Goal: Check status: Check status

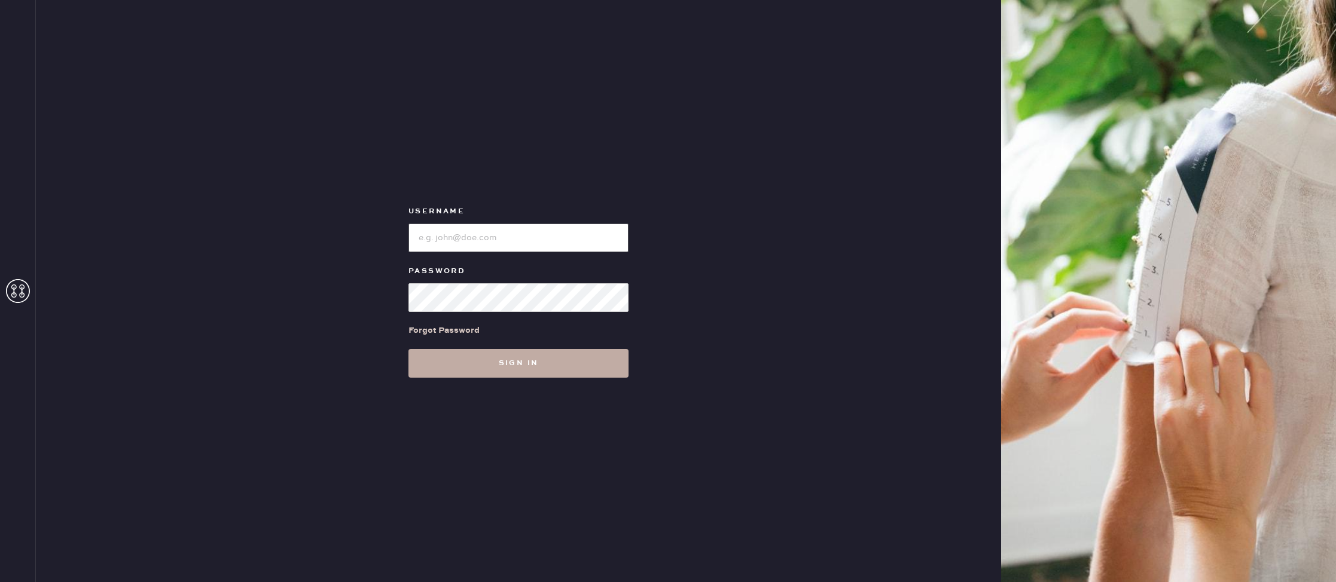
type input "reformationstudiocity"
click at [517, 375] on button "Sign in" at bounding box center [518, 363] width 220 height 29
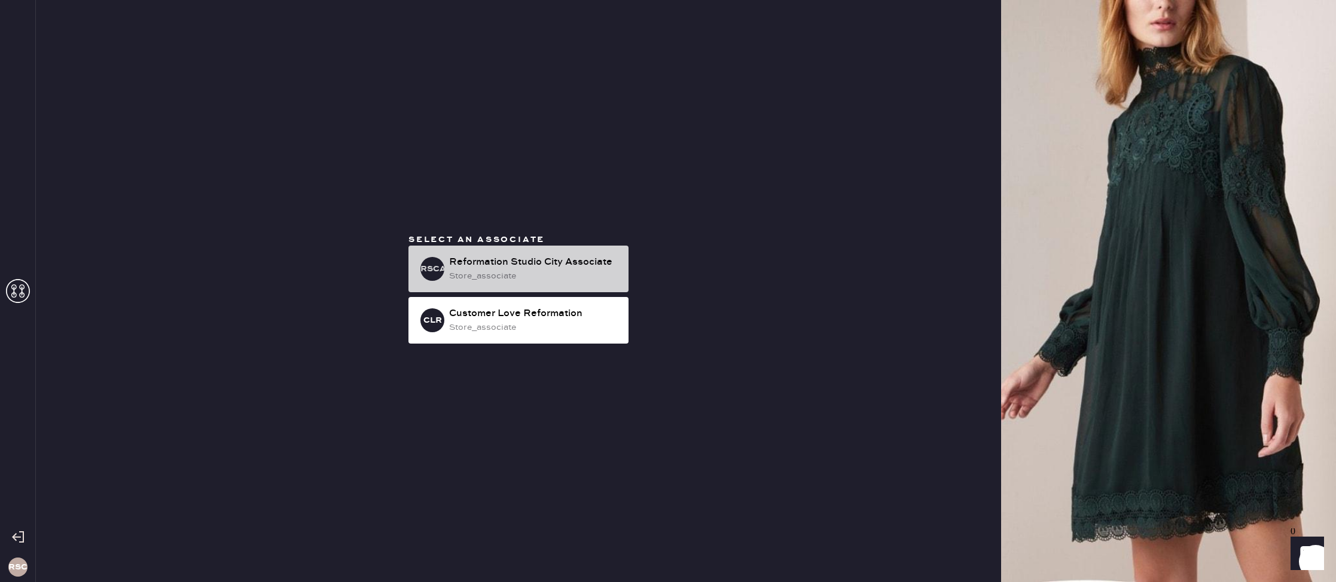
click at [543, 291] on div "RSCA Reformation Studio City Associate store_associate" at bounding box center [518, 269] width 220 height 47
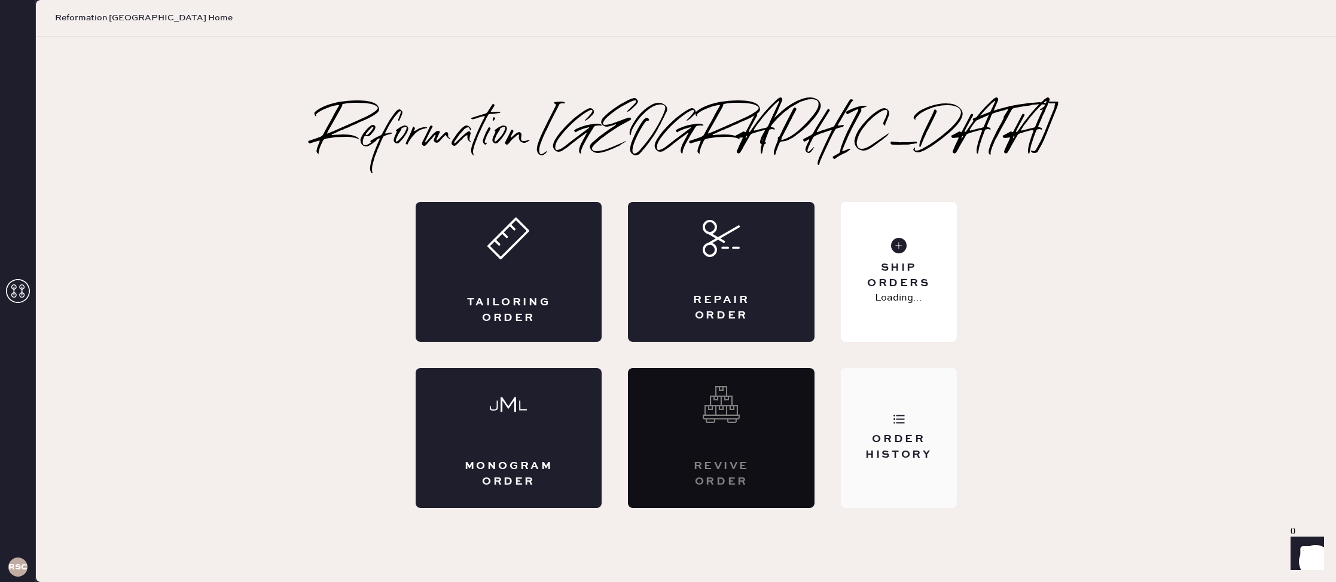
click at [906, 392] on div "Order History" at bounding box center [898, 438] width 115 height 140
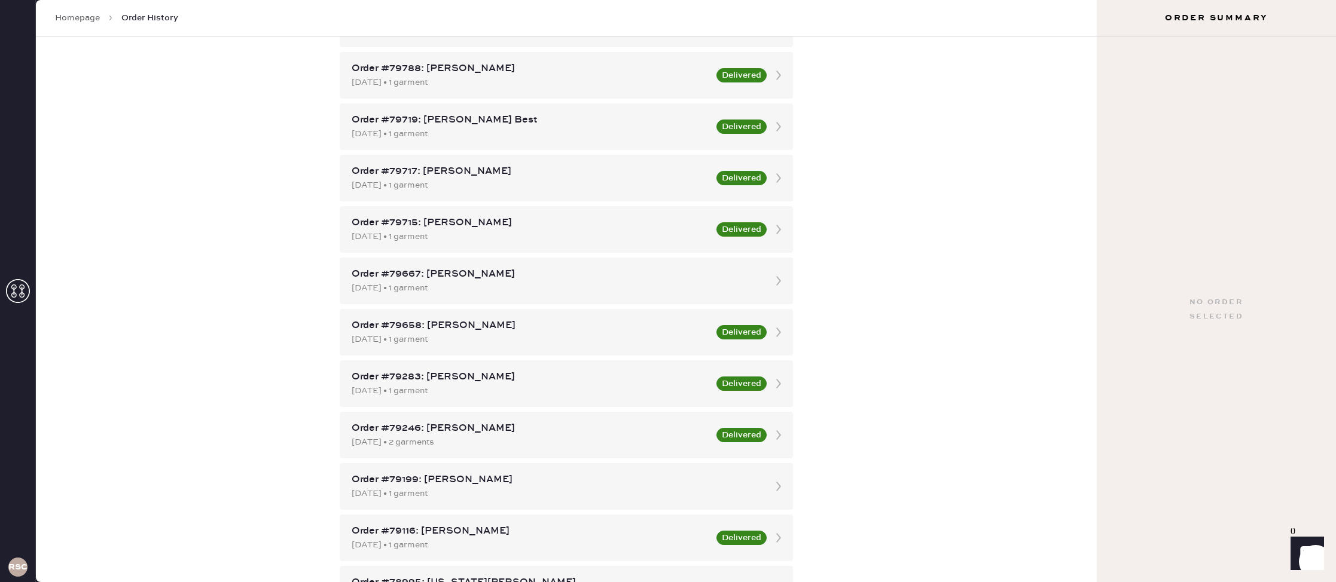
scroll to position [2325, 0]
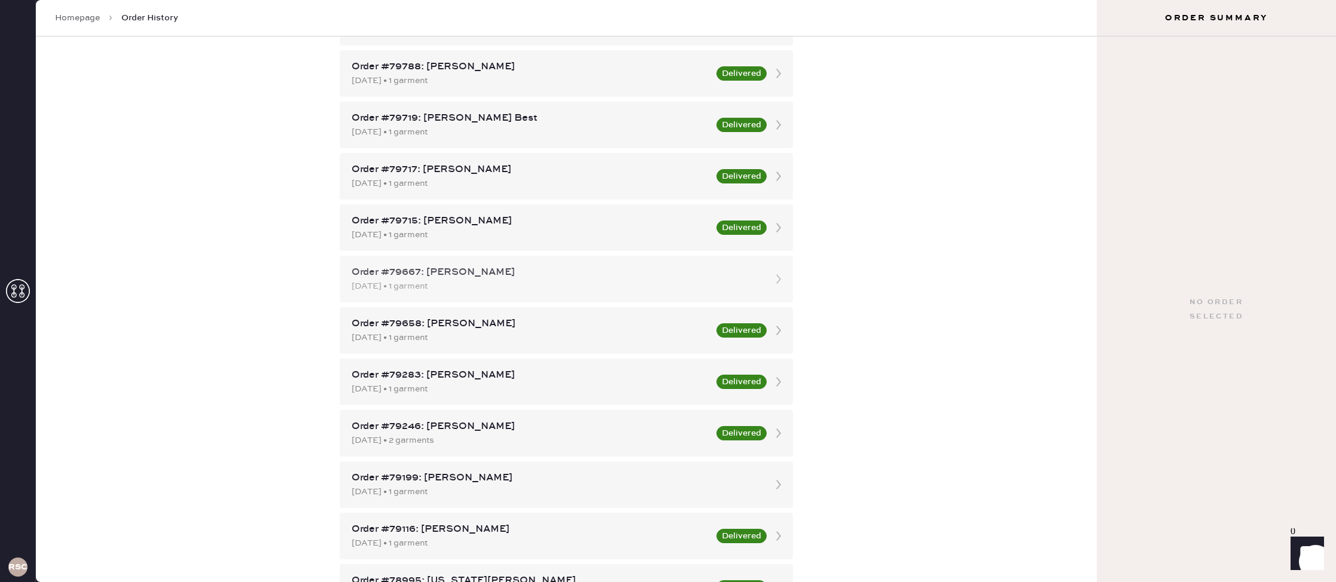
click at [533, 275] on div "Order #79667: [PERSON_NAME]" at bounding box center [556, 272] width 408 height 14
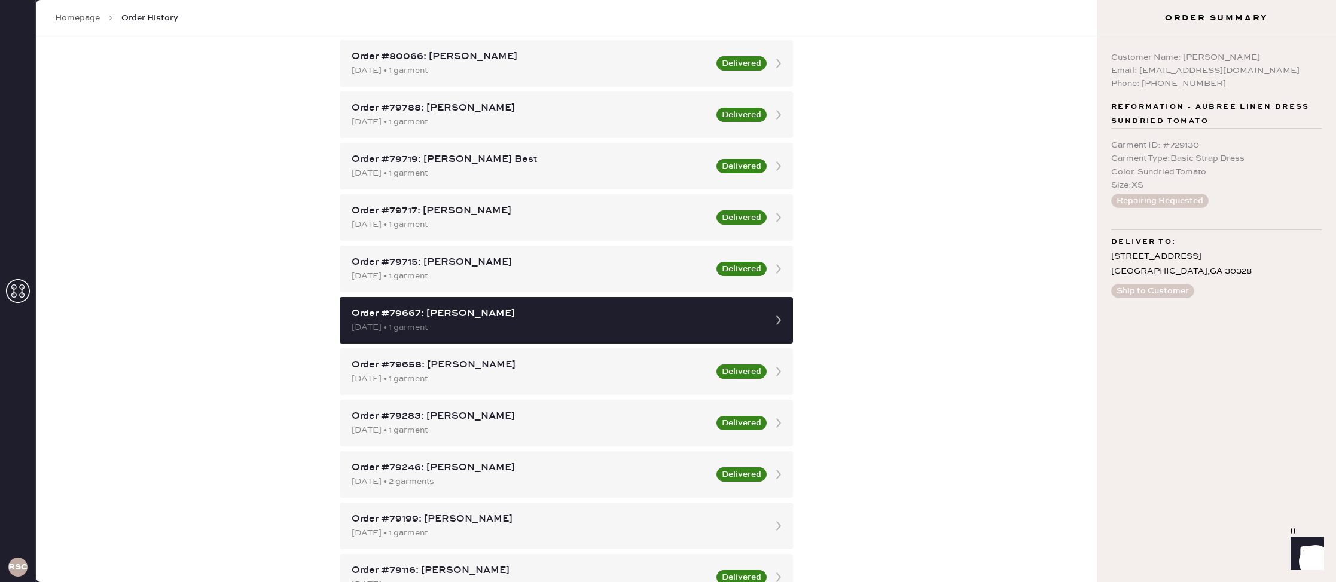
scroll to position [2405, 0]
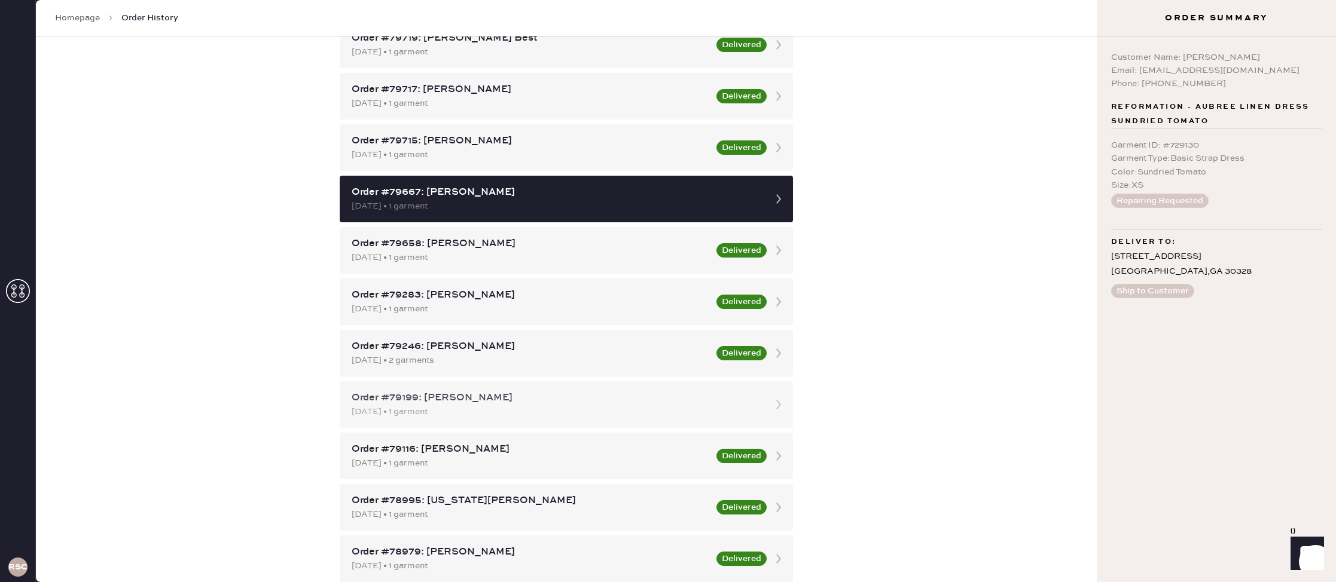
click at [723, 402] on div "Order #79199: [PERSON_NAME]" at bounding box center [556, 398] width 408 height 14
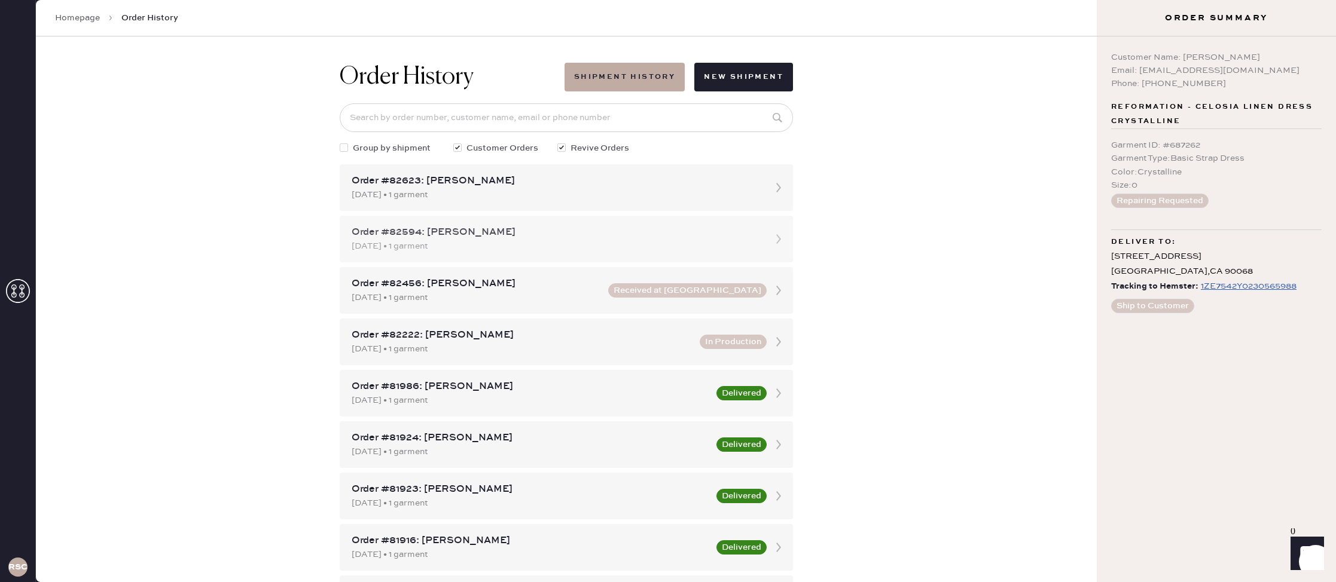
scroll to position [4, 0]
